Goal: Information Seeking & Learning: Learn about a topic

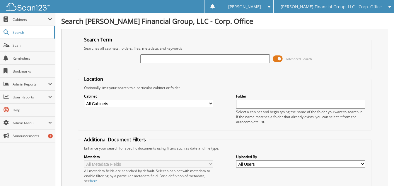
click at [191, 61] on input "text" at bounding box center [204, 58] width 129 height 9
type input "merchant services"
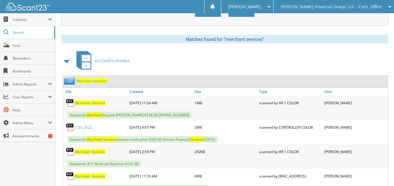
scroll to position [235, 0]
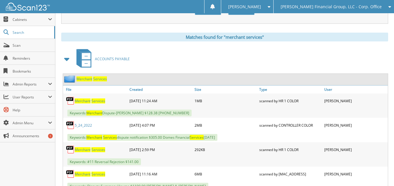
click at [101, 79] on span "Services" at bounding box center [100, 78] width 14 height 5
